Goal: Navigation & Orientation: Find specific page/section

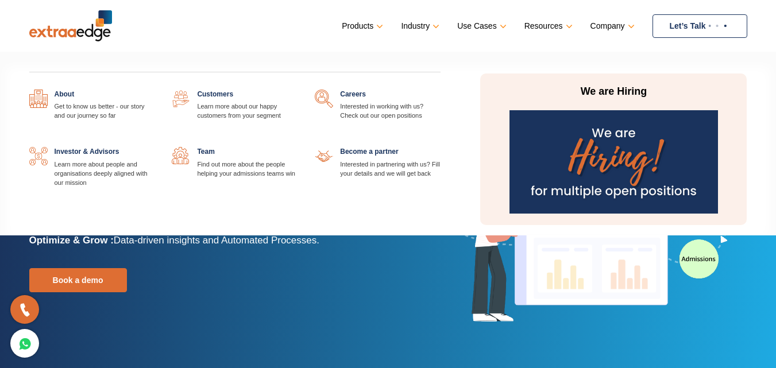
click at [441, 90] on link at bounding box center [441, 90] width 0 height 0
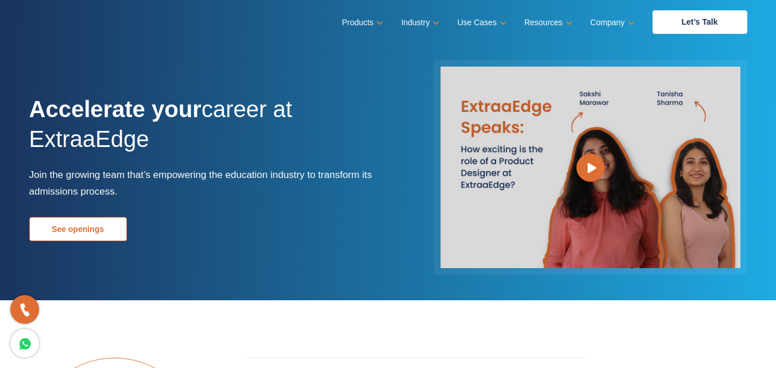
click at [96, 217] on link "See openings" at bounding box center [78, 229] width 98 height 24
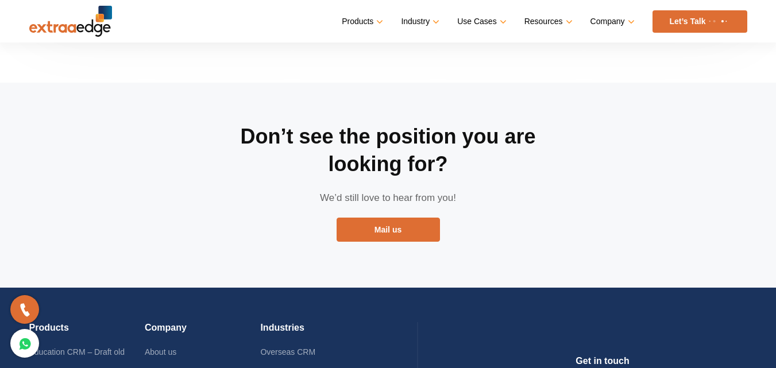
scroll to position [2396, 0]
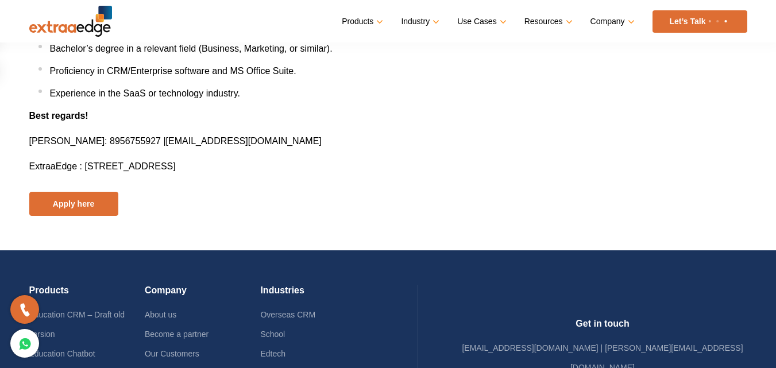
scroll to position [649, 0]
